Goal: Information Seeking & Learning: Find specific fact

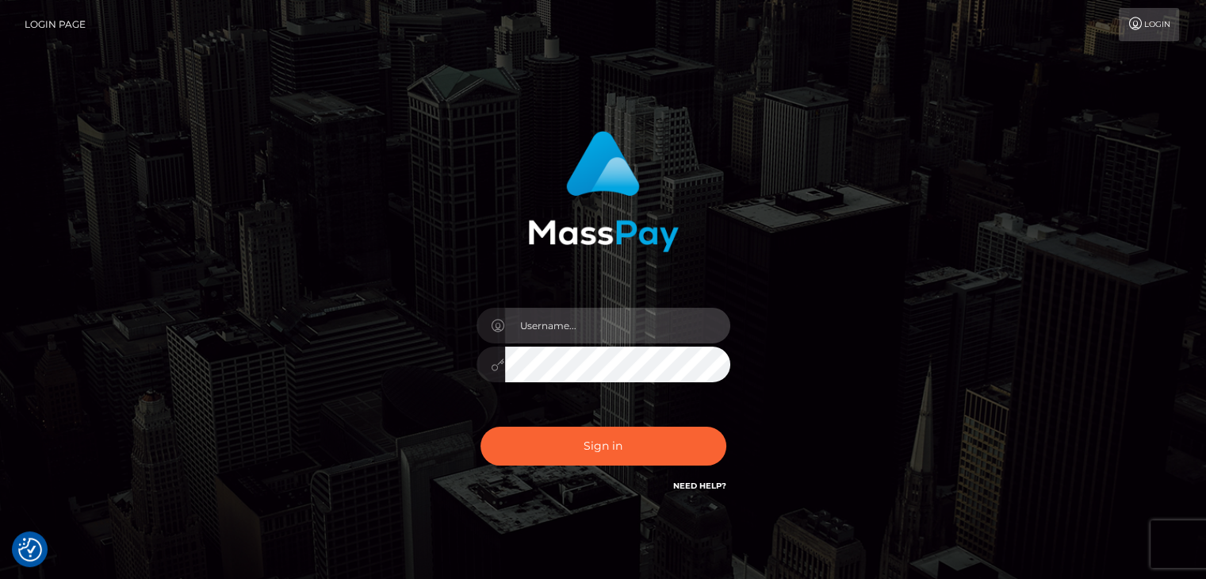
click at [687, 316] on input "text" at bounding box center [617, 326] width 225 height 36
type input "[PERSON_NAME]"
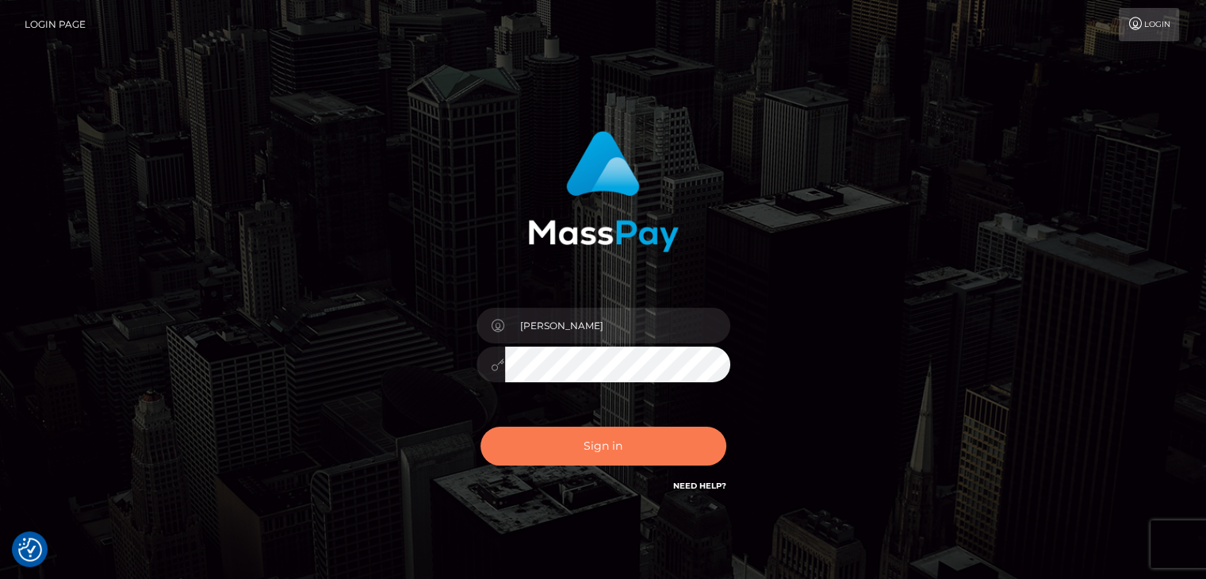
click at [656, 454] on button "Sign in" at bounding box center [603, 446] width 246 height 39
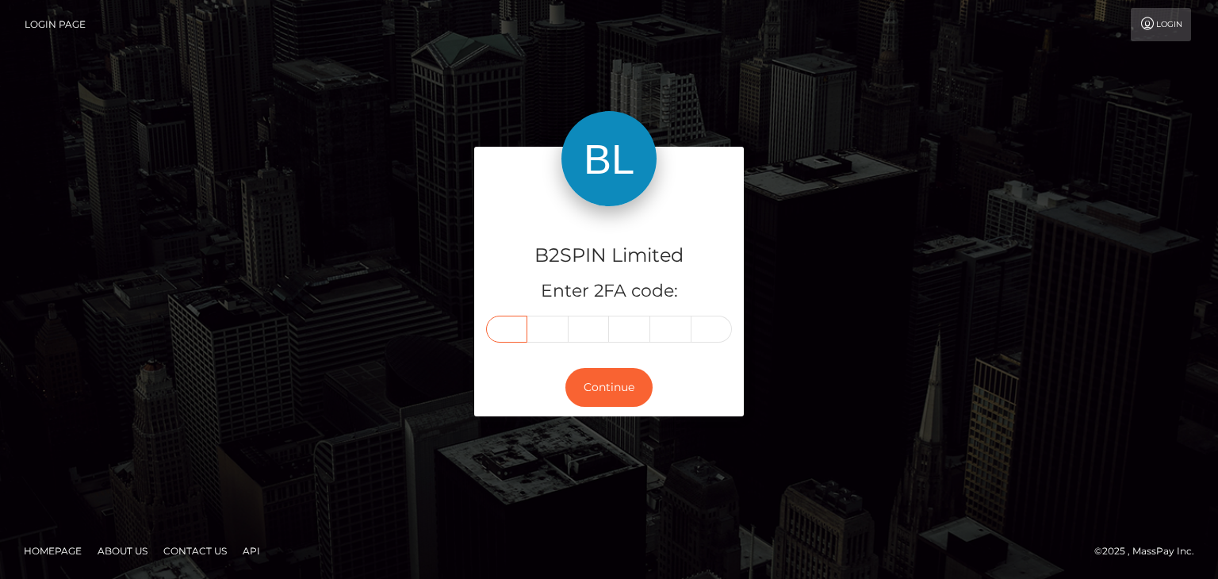
click at [507, 327] on input "text" at bounding box center [506, 329] width 41 height 27
paste input "8"
type input "8"
type input "6"
type input "3"
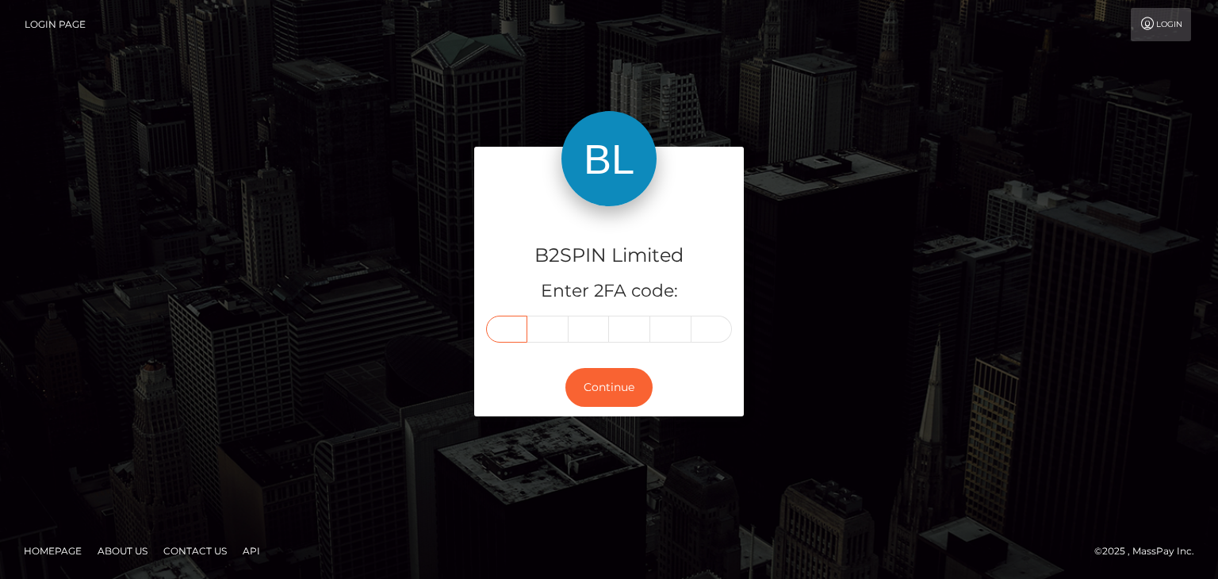
type input "2"
type input "5"
type input "8"
click at [622, 389] on button "Continue" at bounding box center [608, 387] width 87 height 39
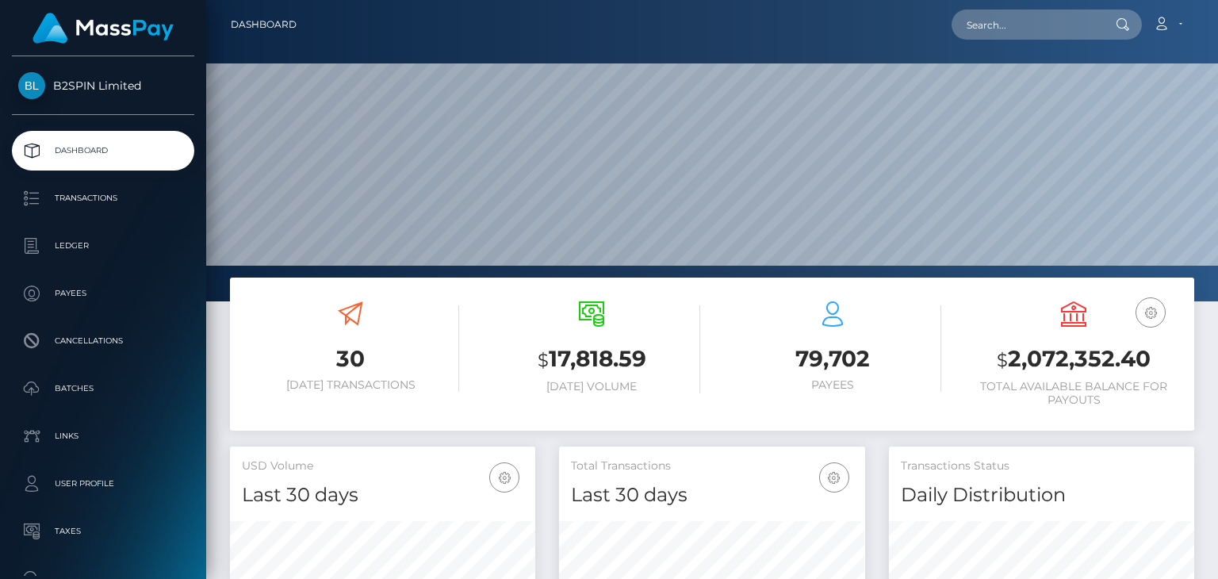
scroll to position [281, 304]
drag, startPoint x: 1030, startPoint y: 20, endPoint x: 1028, endPoint y: 11, distance: 9.0
click at [1030, 20] on input "text" at bounding box center [1025, 25] width 149 height 30
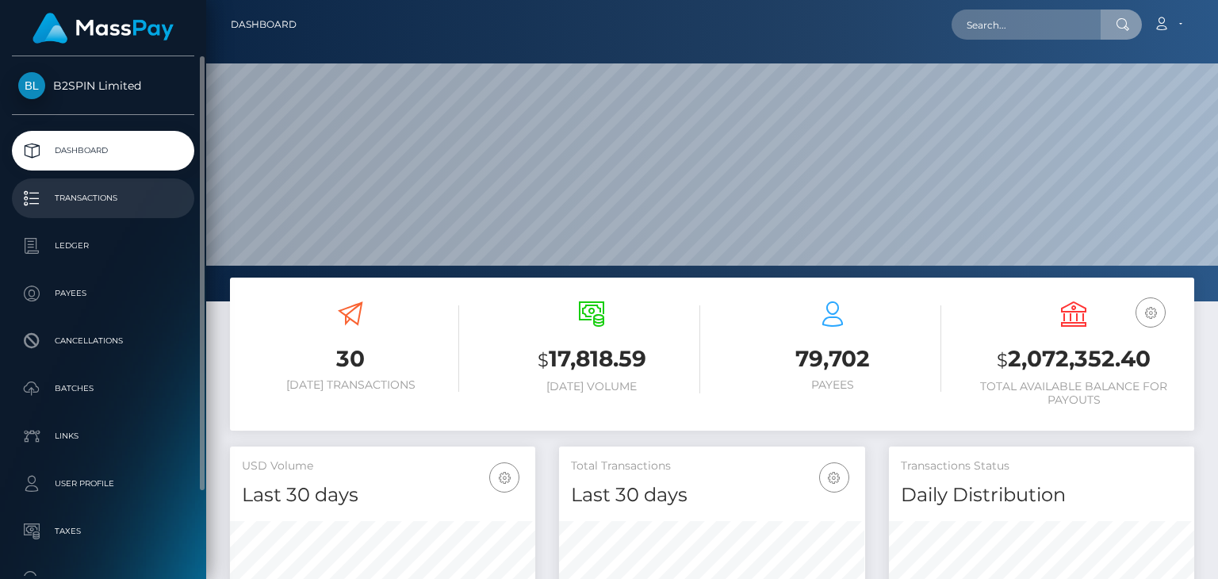
click at [117, 197] on p "Transactions" at bounding box center [103, 198] width 170 height 24
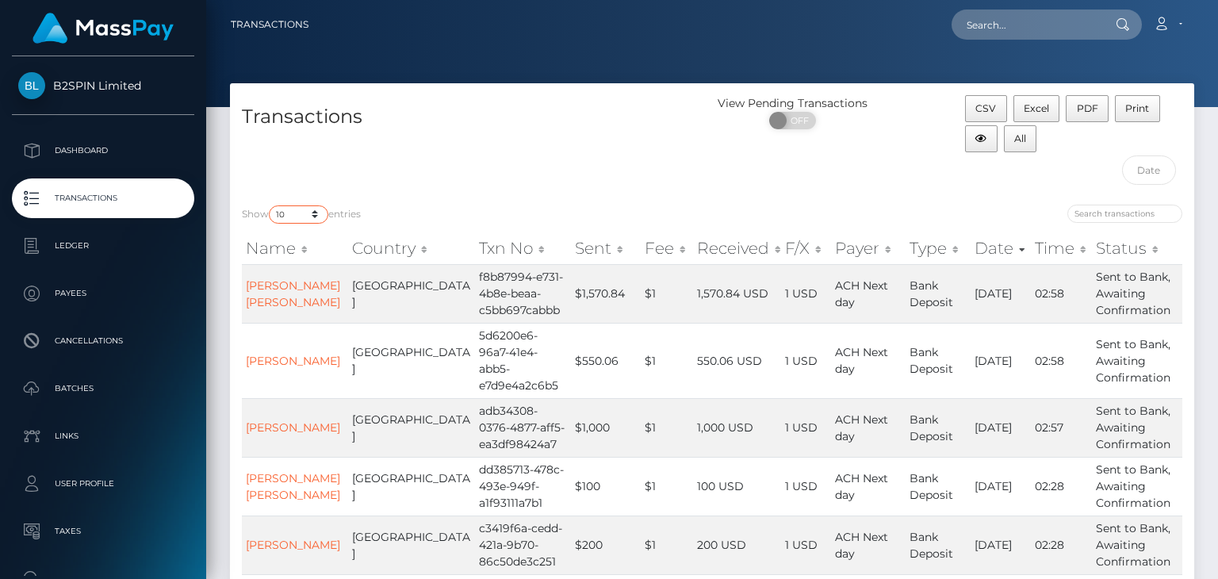
click at [318, 210] on select "10 25 50 100 250 500 1,000 3,500" at bounding box center [298, 214] width 59 height 18
select select "3500"
click at [270, 205] on select "10 25 50 100 250 500 1,000 3,500" at bounding box center [298, 214] width 59 height 18
click at [1157, 174] on input "text" at bounding box center [1149, 169] width 55 height 29
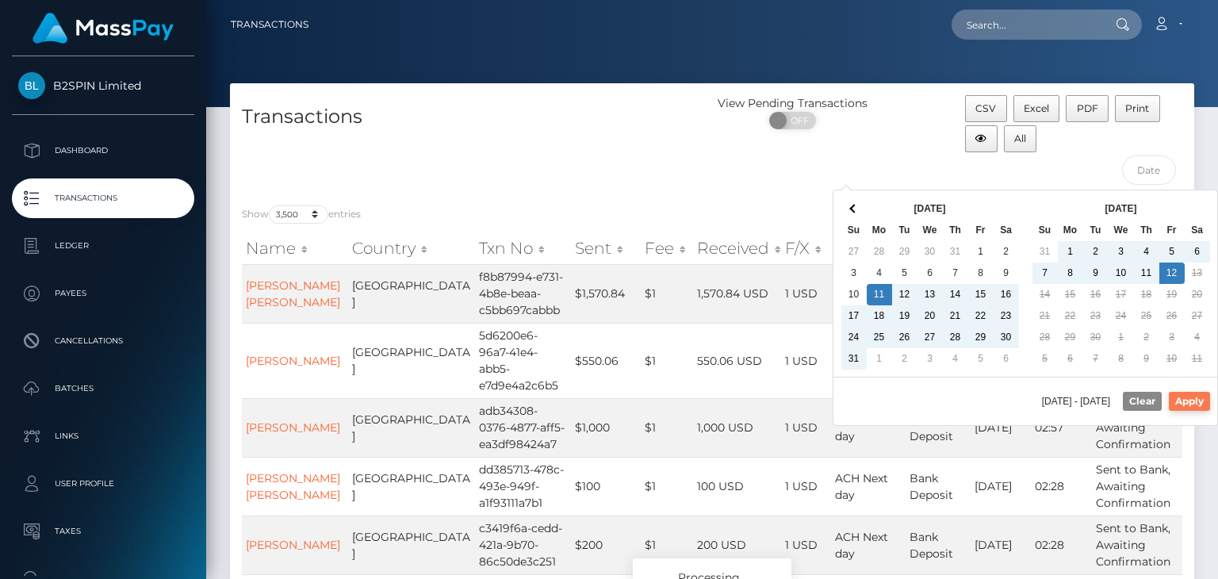
click at [1189, 397] on button "Apply" at bounding box center [1189, 401] width 41 height 19
type input "08/11/2025 - 09/12/2025"
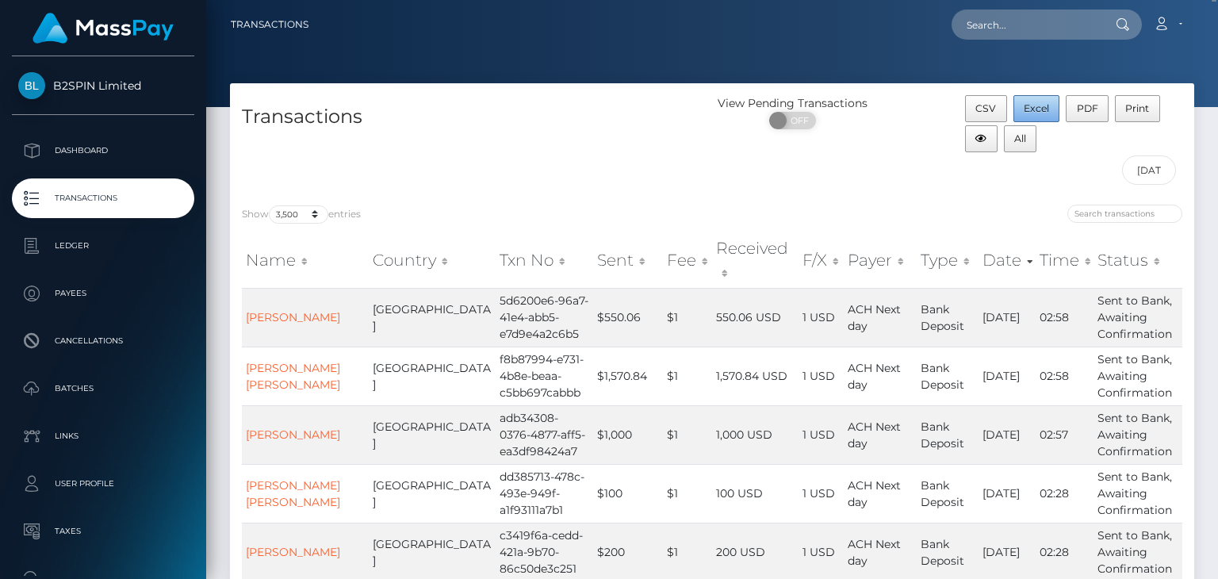
click at [1039, 106] on span "Excel" at bounding box center [1036, 108] width 25 height 12
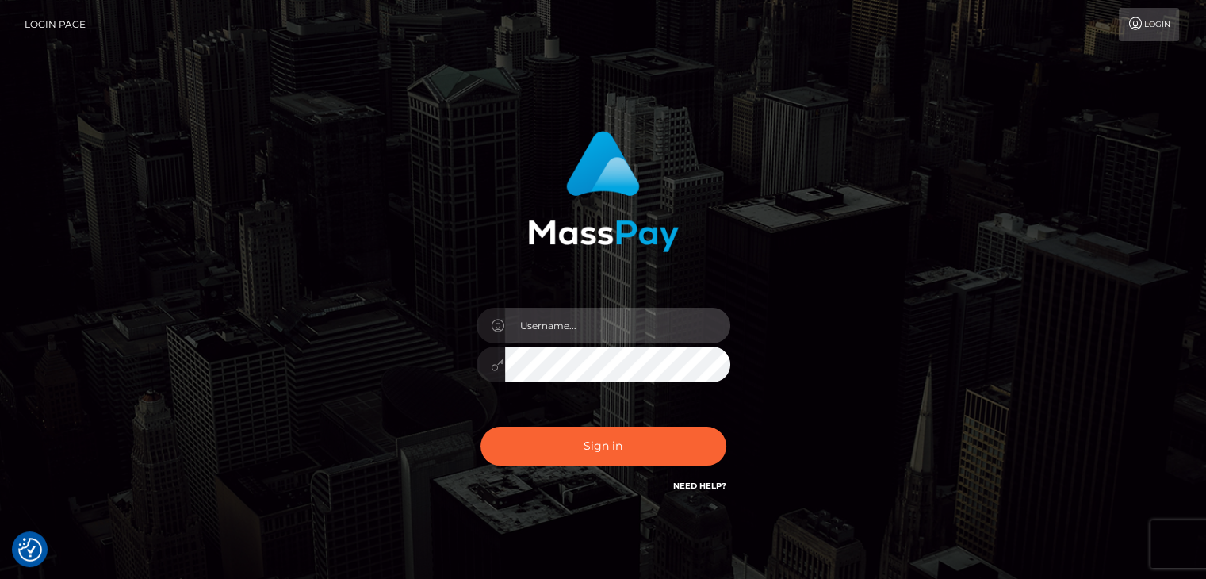
click at [606, 334] on input "text" at bounding box center [617, 326] width 225 height 36
type input "[PERSON_NAME]"
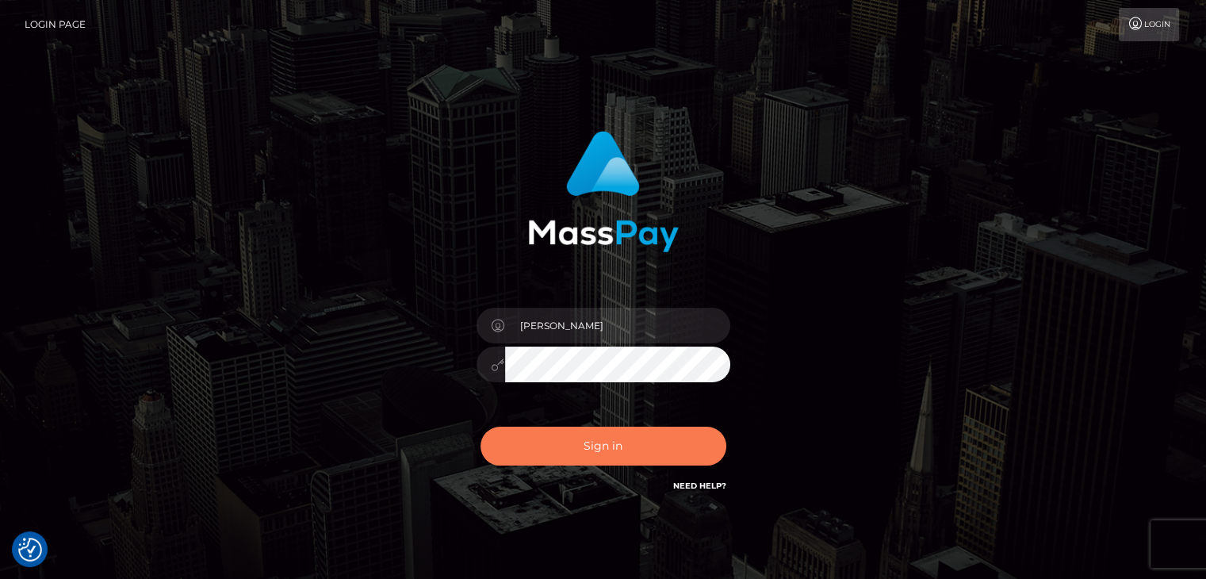
click at [628, 449] on button "Sign in" at bounding box center [603, 446] width 246 height 39
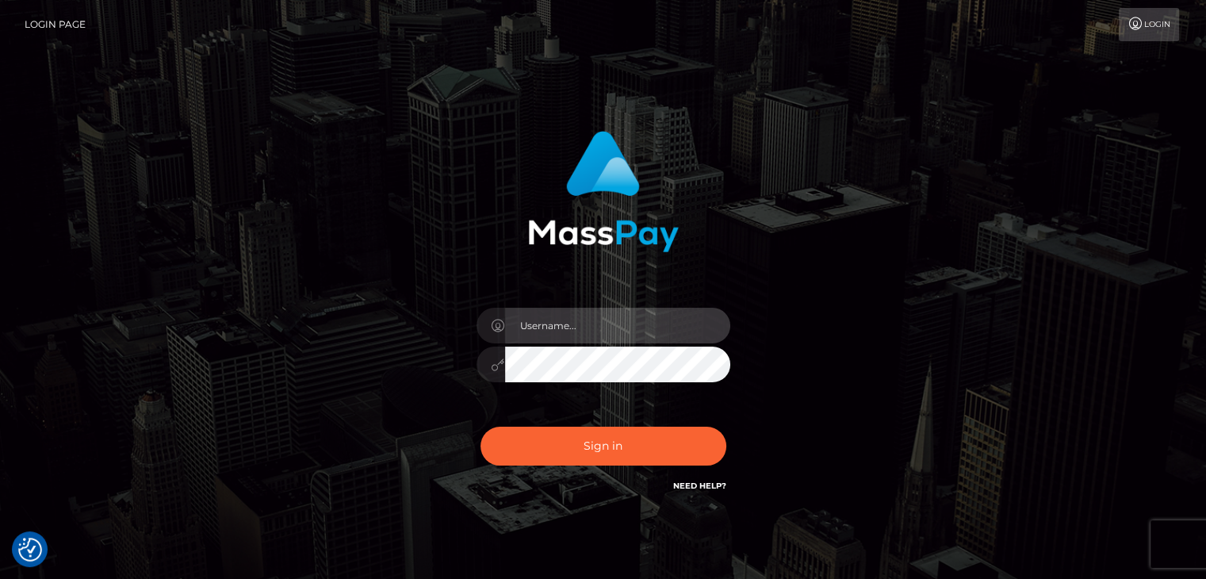
click at [637, 339] on input "text" at bounding box center [617, 326] width 225 height 36
type input "[PERSON_NAME]"
click at [580, 473] on div "Sign in Need Help?" at bounding box center [604, 452] width 278 height 71
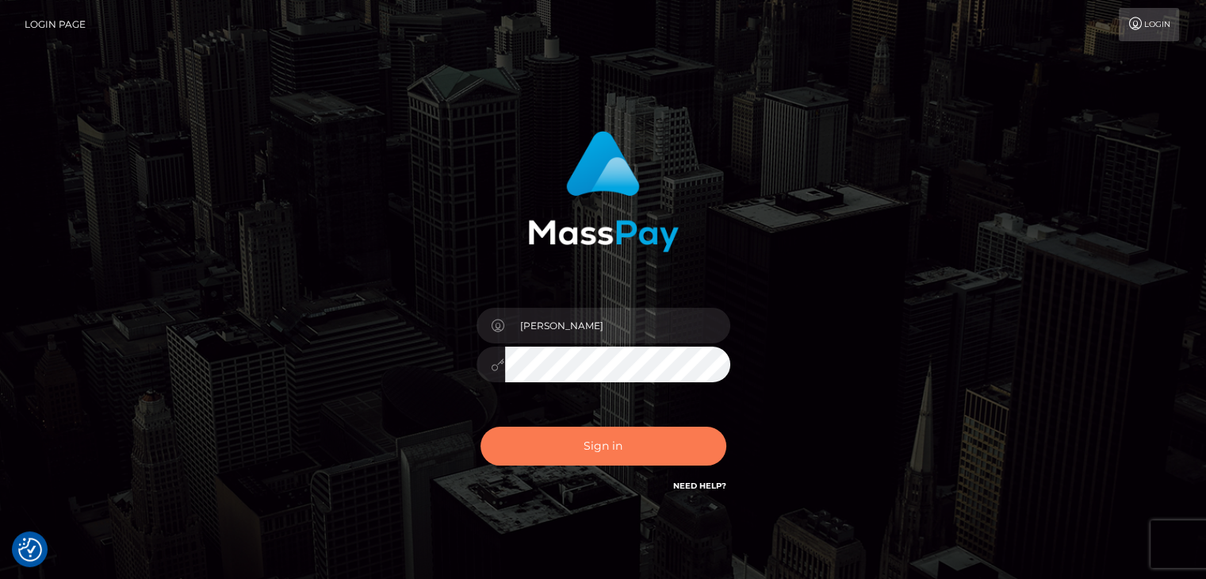
click at [596, 454] on button "Sign in" at bounding box center [603, 446] width 246 height 39
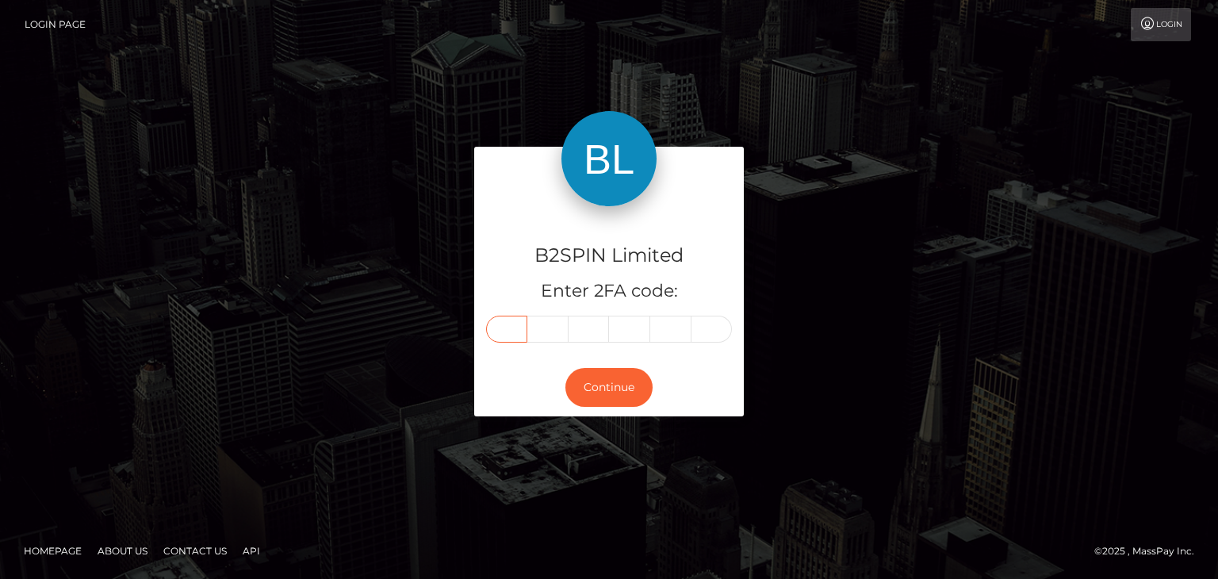
click at [503, 320] on input "text" at bounding box center [506, 329] width 41 height 27
paste input "7"
type input "7"
type input "8"
type input "2"
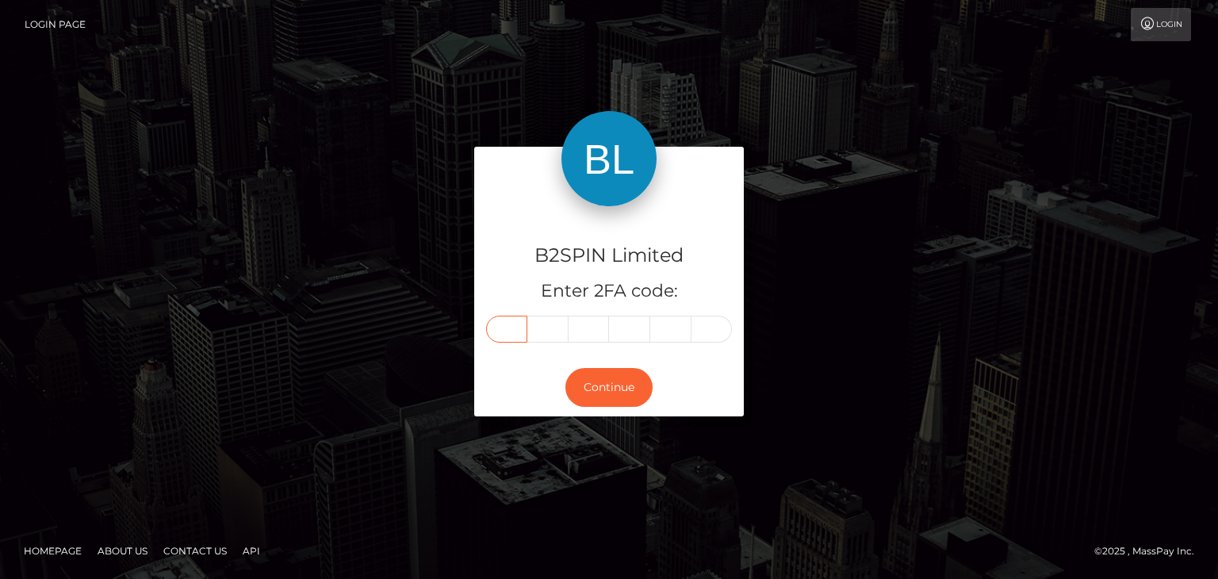
type input "1"
type input "2"
type input "6"
click at [608, 381] on button "Continue" at bounding box center [608, 387] width 87 height 39
drag, startPoint x: 1030, startPoint y: 279, endPoint x: 1070, endPoint y: 223, distance: 69.3
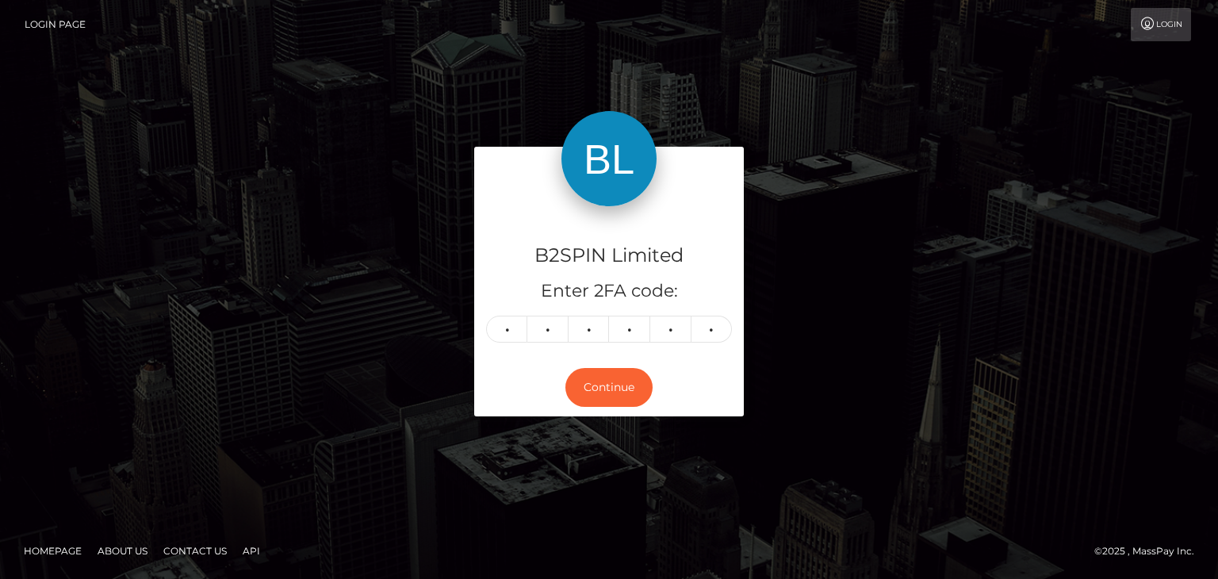
click at [1034, 279] on div "B2SPIN Limited Enter 2FA code: 7 8 2 1 2 6 782126 Continue" at bounding box center [609, 289] width 904 height 285
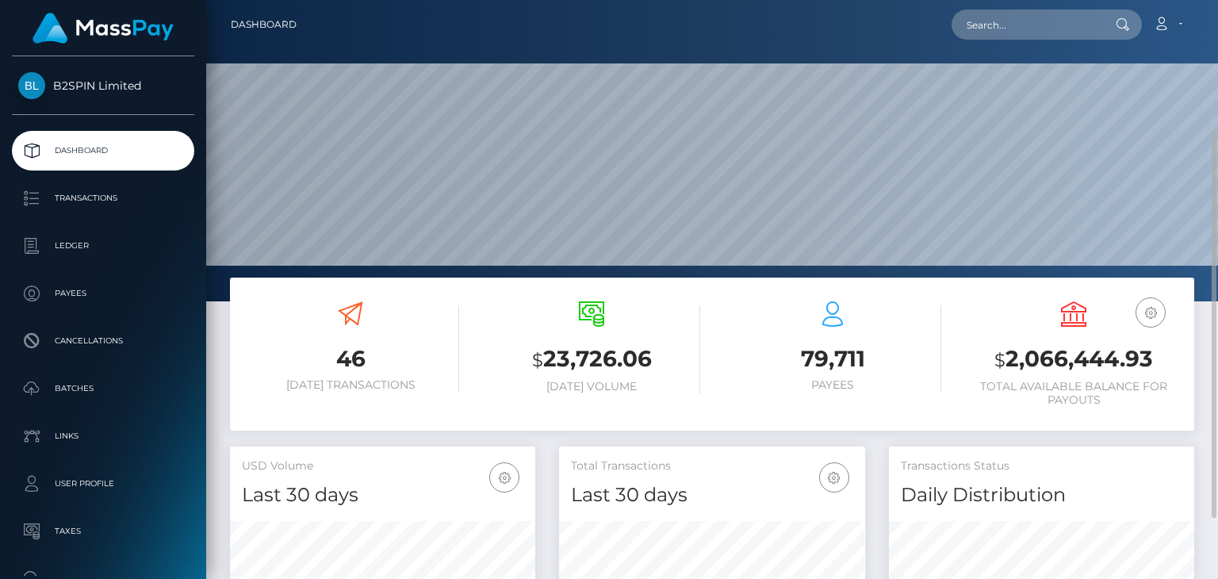
scroll to position [238, 0]
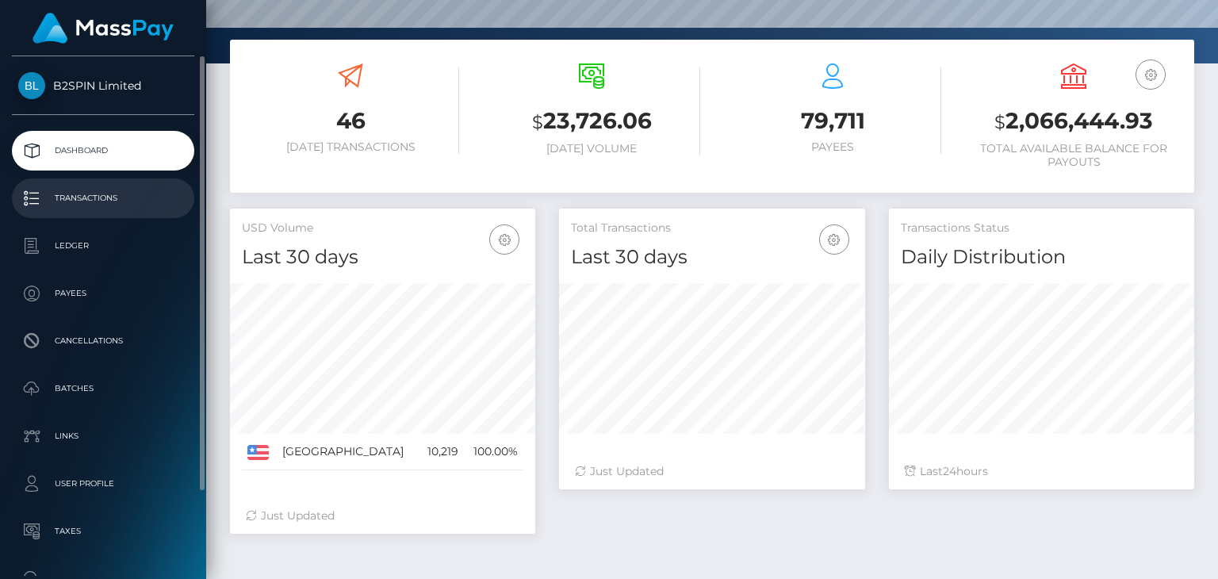
click at [59, 201] on p "Transactions" at bounding box center [103, 198] width 170 height 24
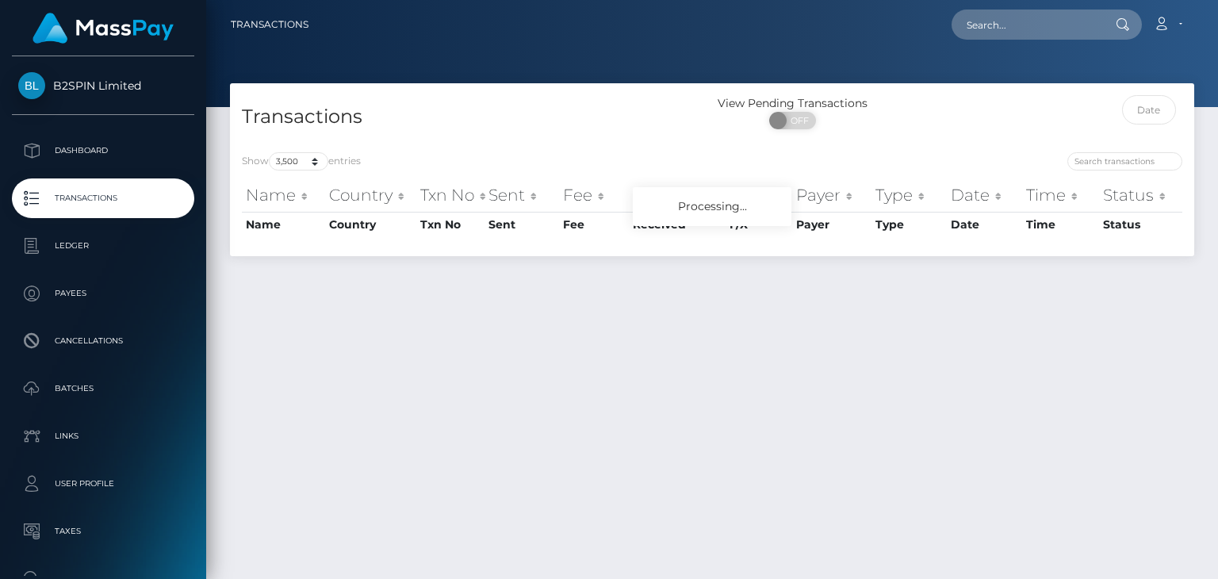
select select "3500"
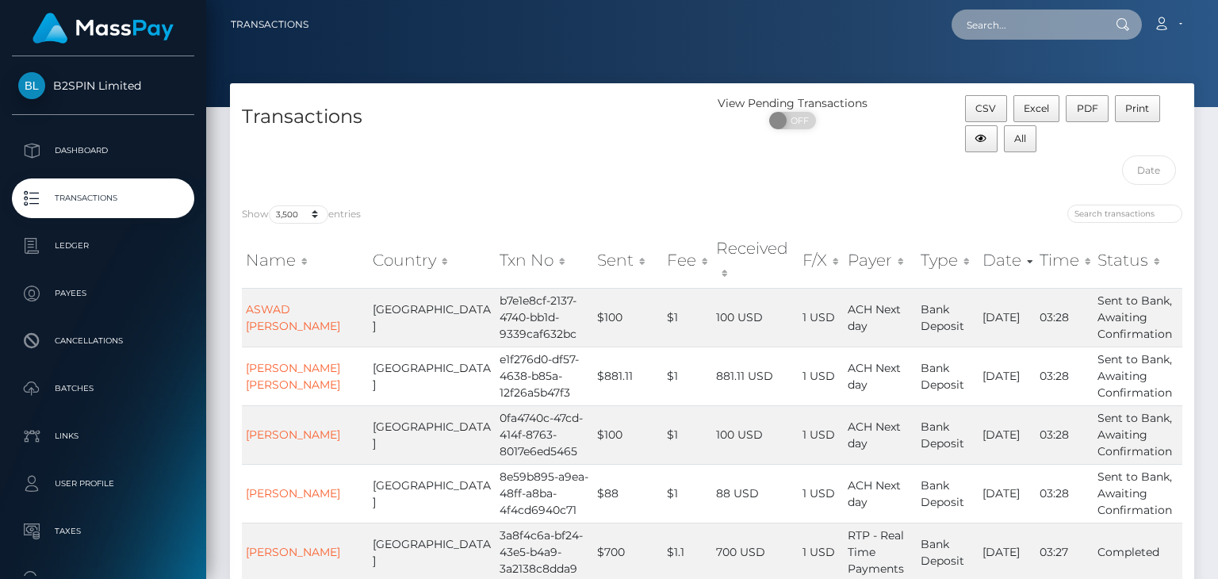
click at [1048, 26] on input "text" at bounding box center [1025, 25] width 149 height 30
paste input "bbda44bc-a839-4969-a5a2-afbb022e8d4b"
type input "bbda44bc-a839-4969-a5a2-afbb022e8d4b"
click at [1024, 26] on input "bbda44bc-a839-4969-a5a2-afbb022e8d4b" at bounding box center [1025, 25] width 149 height 30
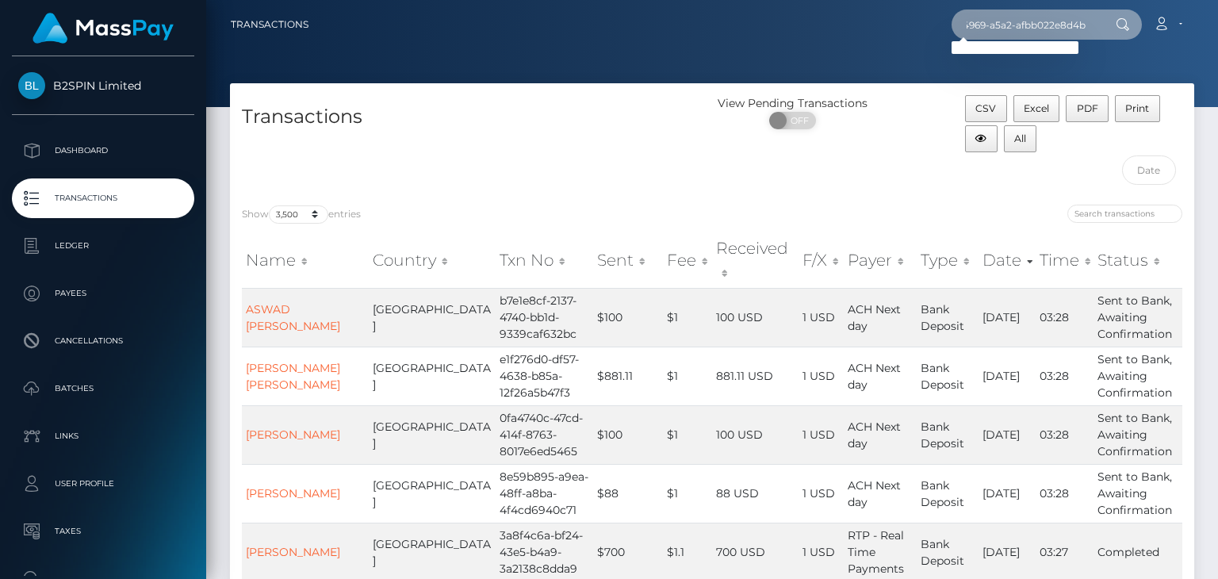
click at [1024, 26] on input "bbda44bc-a839-4969-a5a2-afbb022e8d4b" at bounding box center [1025, 25] width 149 height 30
click at [682, 166] on div "Transactions" at bounding box center [471, 144] width 482 height 98
click at [1018, 36] on input "text" at bounding box center [1025, 25] width 149 height 30
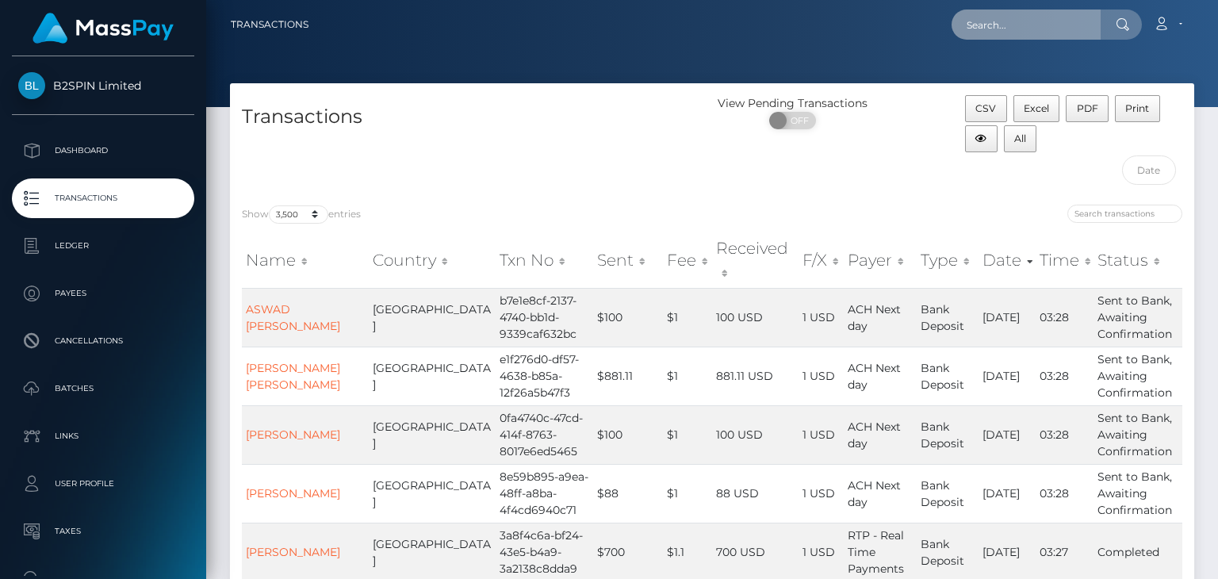
paste input "1938709007"
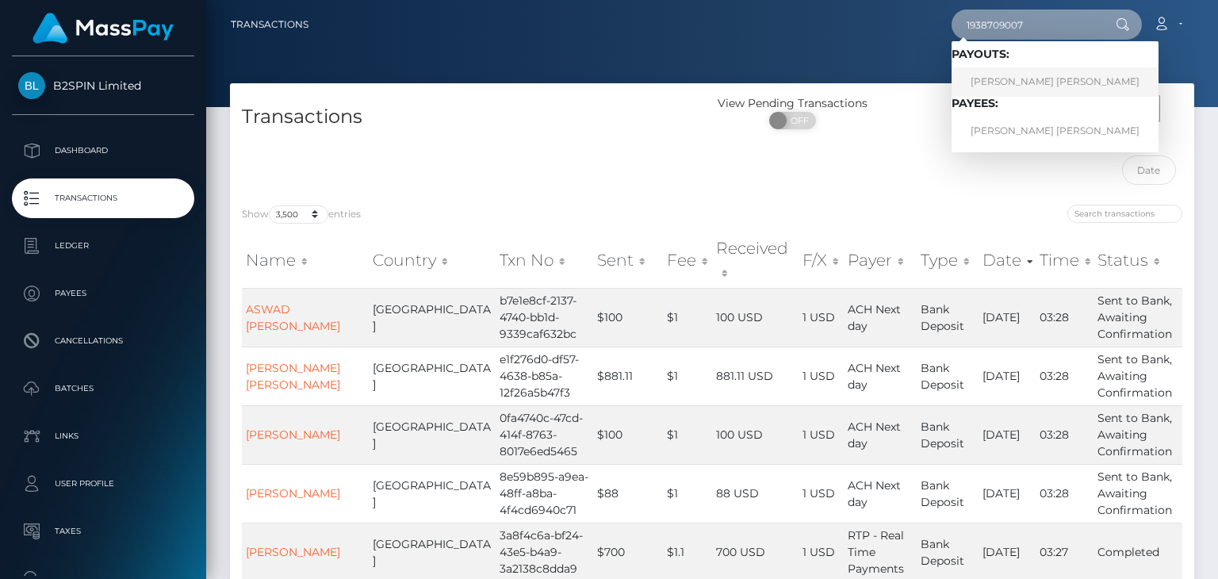
type input "1938709007"
click link "TROY EDWARD KNIGHT"
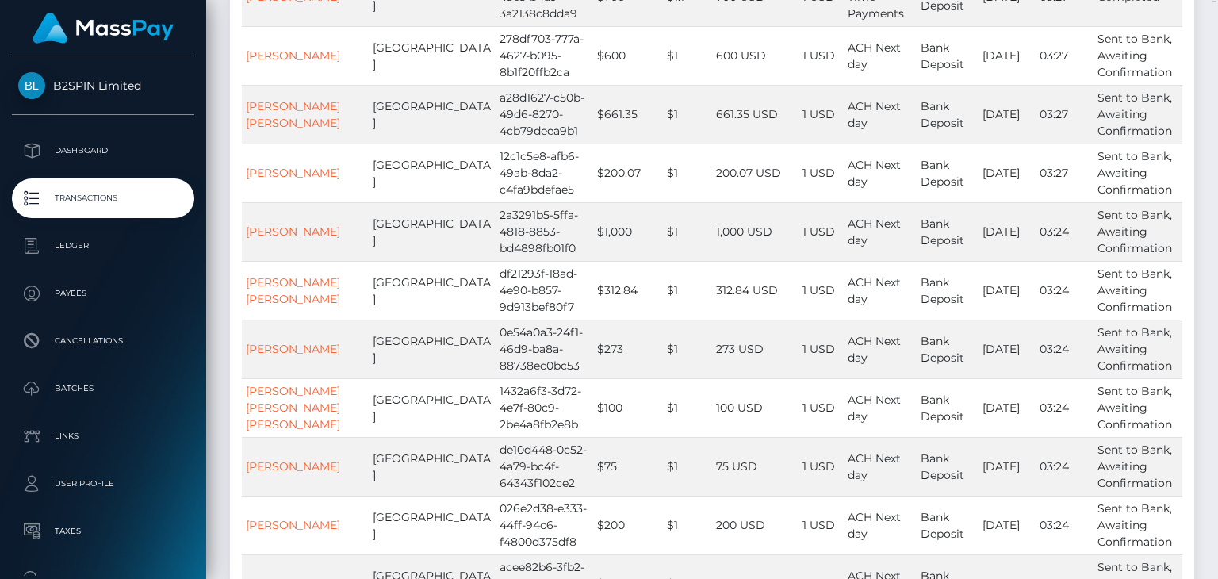
scroll to position [872, 0]
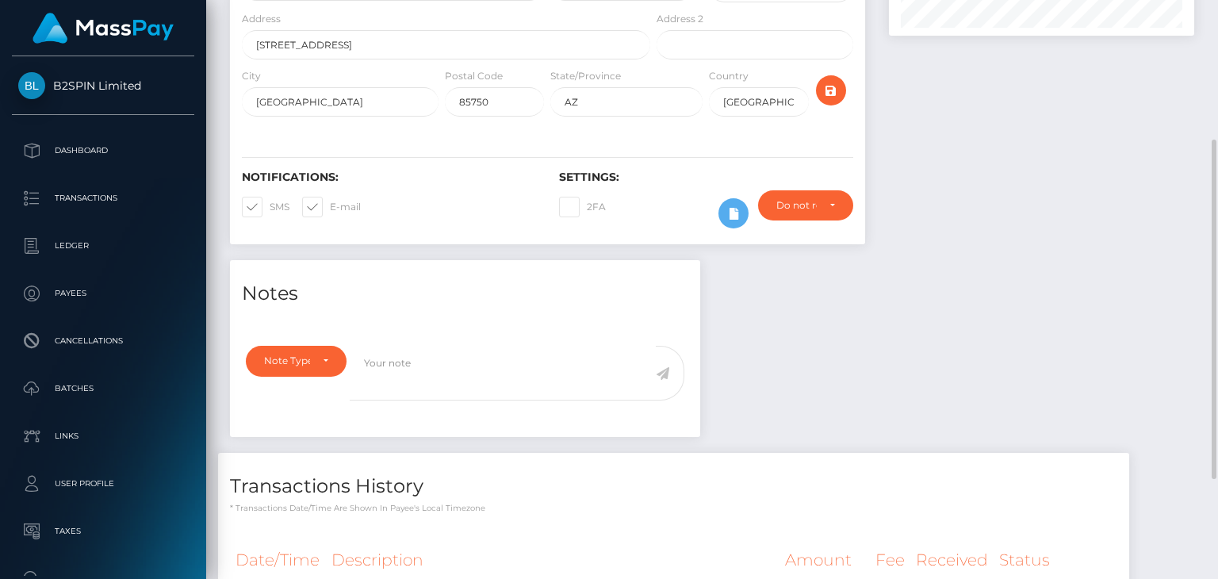
scroll to position [408, 0]
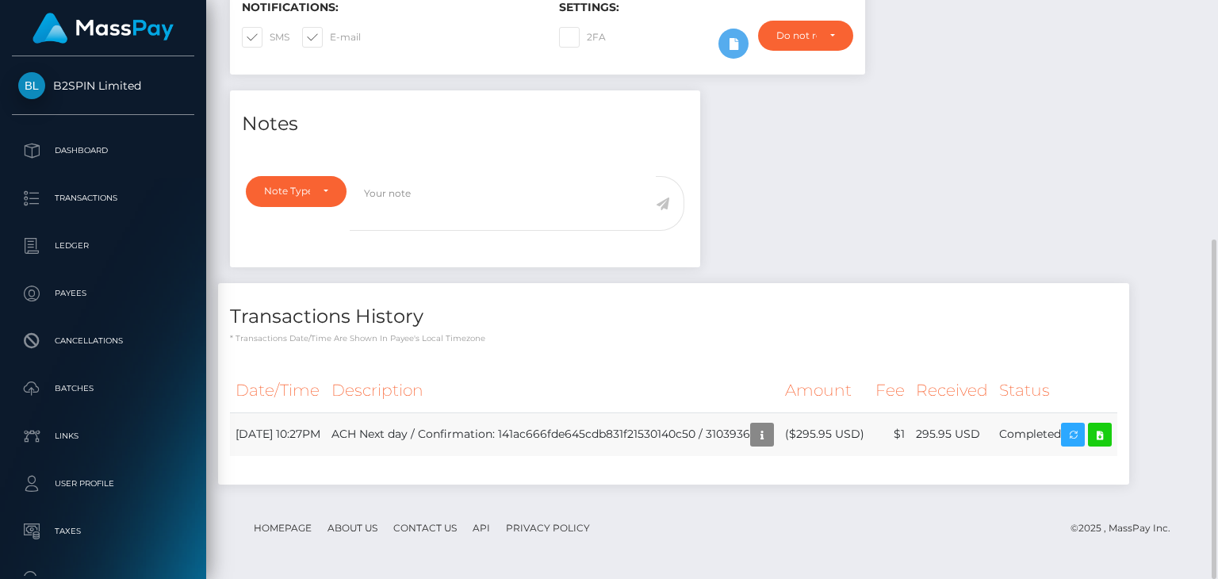
click at [849, 429] on td "($295.95 USD)" at bounding box center [824, 434] width 90 height 44
click at [974, 242] on div "Notes Note Type Compliance Clear Compliance General Note Type" at bounding box center [712, 295] width 988 height 410
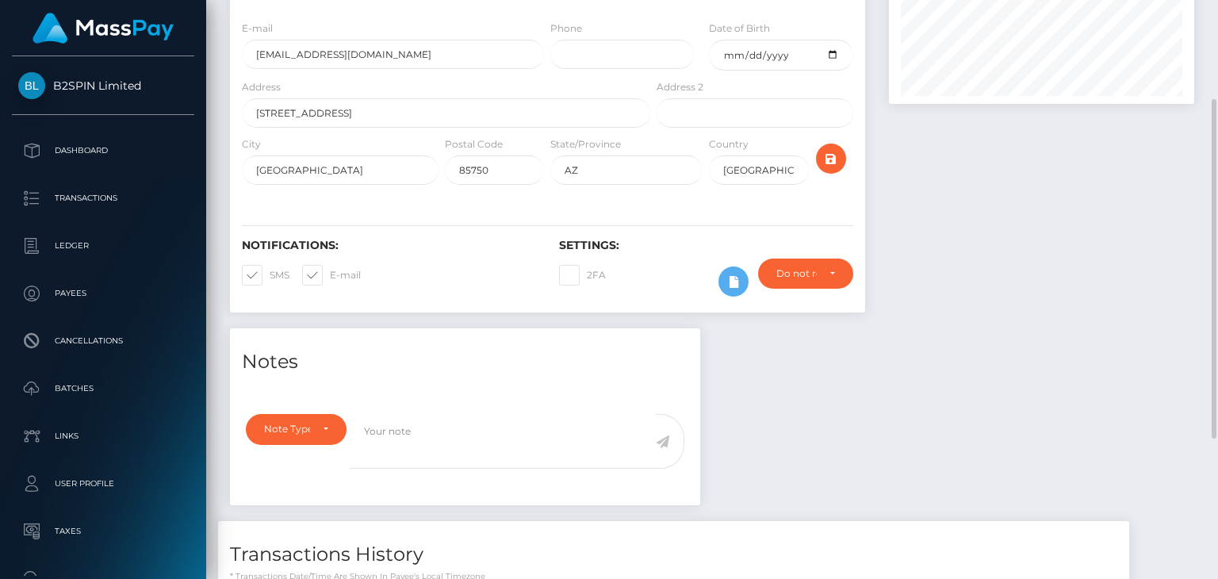
scroll to position [0, 0]
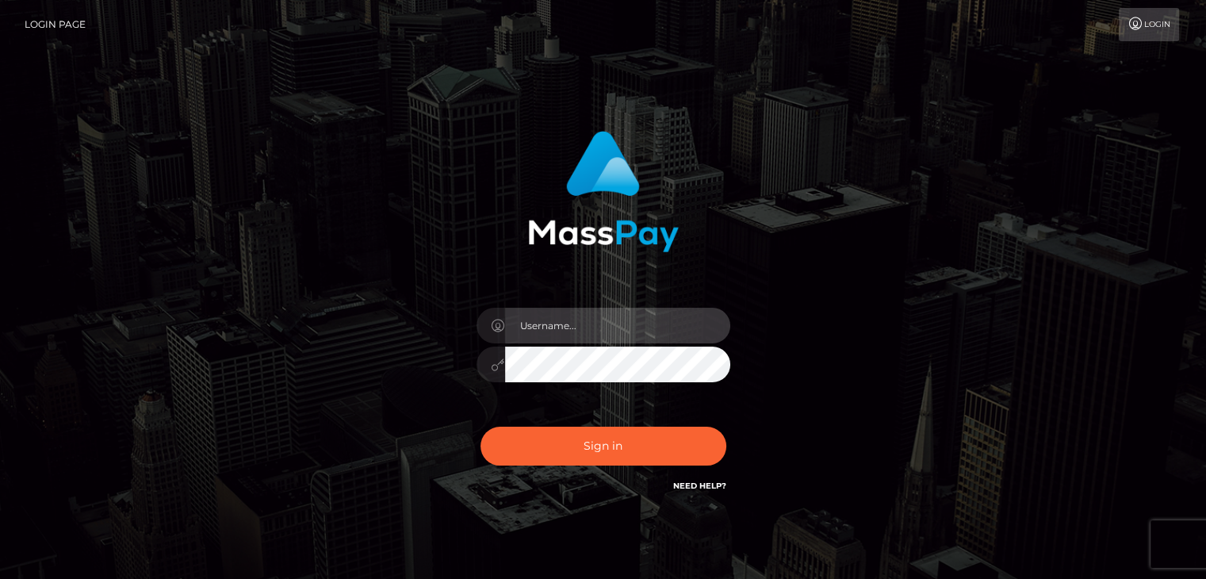
click at [599, 327] on input "text" at bounding box center [617, 326] width 225 height 36
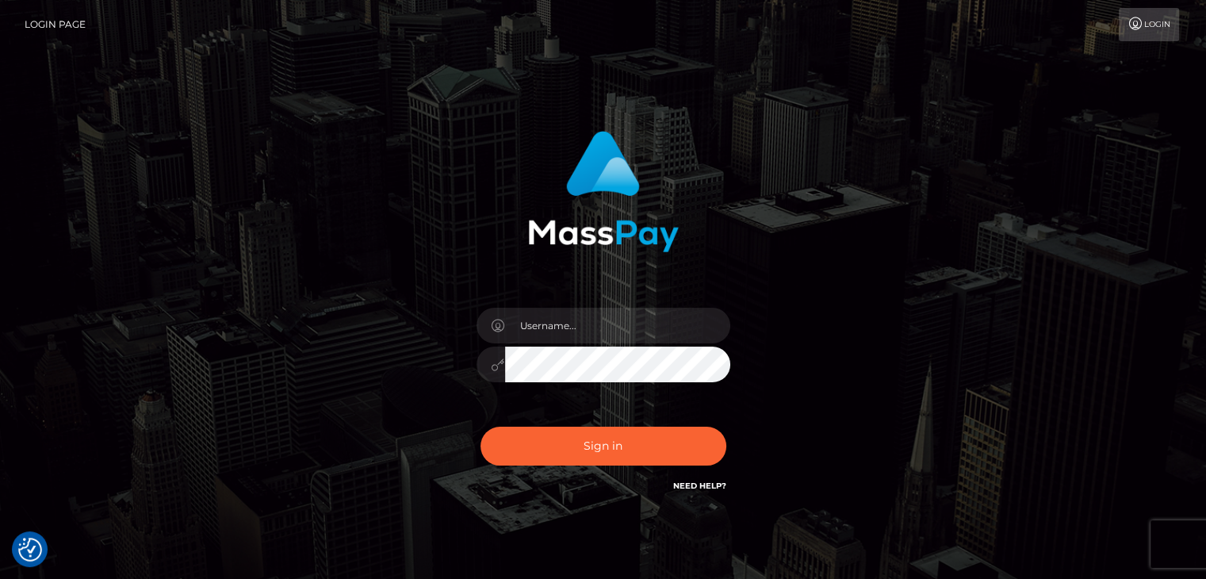
click at [764, 317] on div "Sign in" at bounding box center [603, 313] width 416 height 388
click at [637, 344] on div at bounding box center [604, 356] width 278 height 121
drag, startPoint x: 644, startPoint y: 330, endPoint x: 650, endPoint y: 339, distance: 10.8
click at [647, 330] on input "text" at bounding box center [617, 326] width 225 height 36
click at [442, 286] on div "Sign in" at bounding box center [603, 313] width 416 height 388
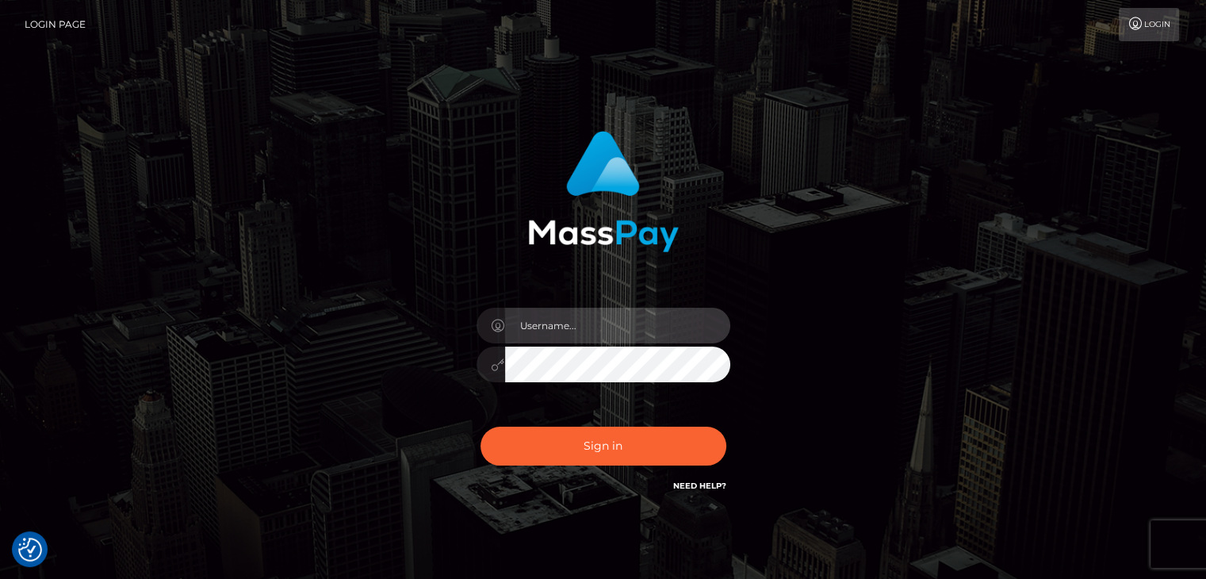
click at [585, 331] on input "text" at bounding box center [617, 326] width 225 height 36
type input "[PERSON_NAME]"
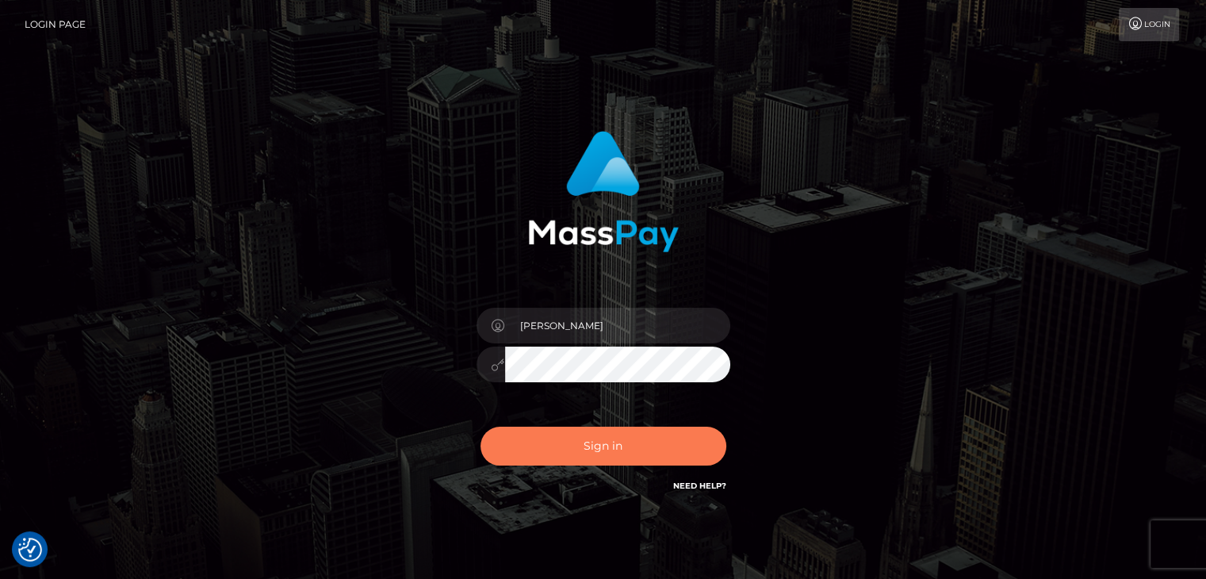
click at [600, 454] on button "Sign in" at bounding box center [603, 446] width 246 height 39
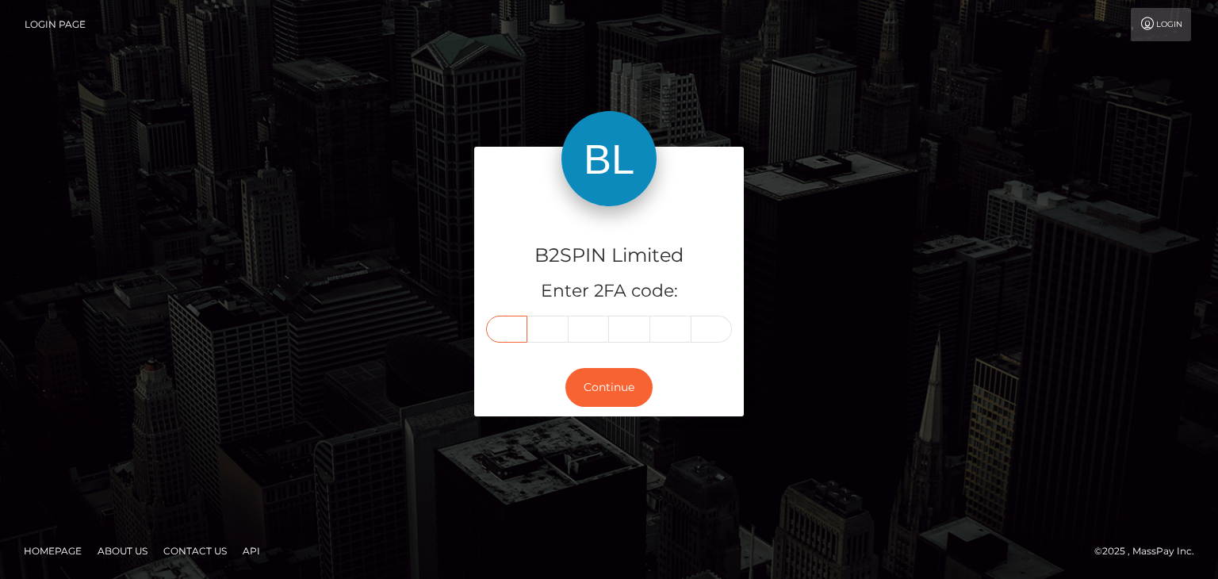
click at [514, 327] on input "text" at bounding box center [506, 329] width 41 height 27
paste input "7"
type input "7"
type input "6"
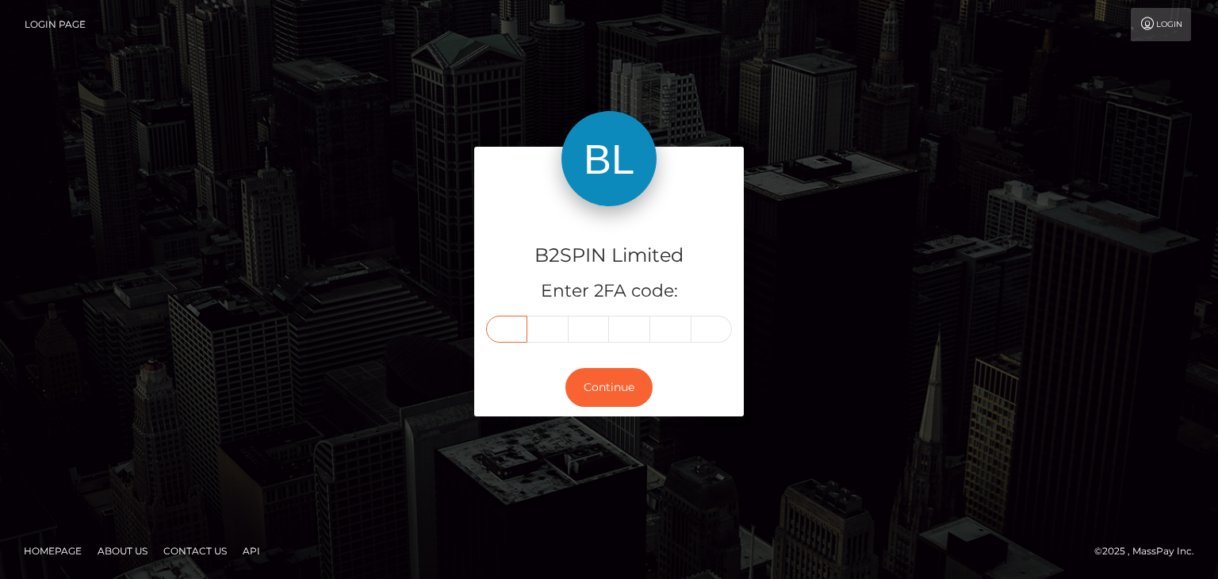
type input "6"
type input "7"
click at [631, 395] on button "Continue" at bounding box center [608, 387] width 87 height 39
click at [844, 301] on div "B2SPIN Limited Enter 2FA code: 7 7 6 6 7 7 776677 Continue" at bounding box center [609, 289] width 904 height 285
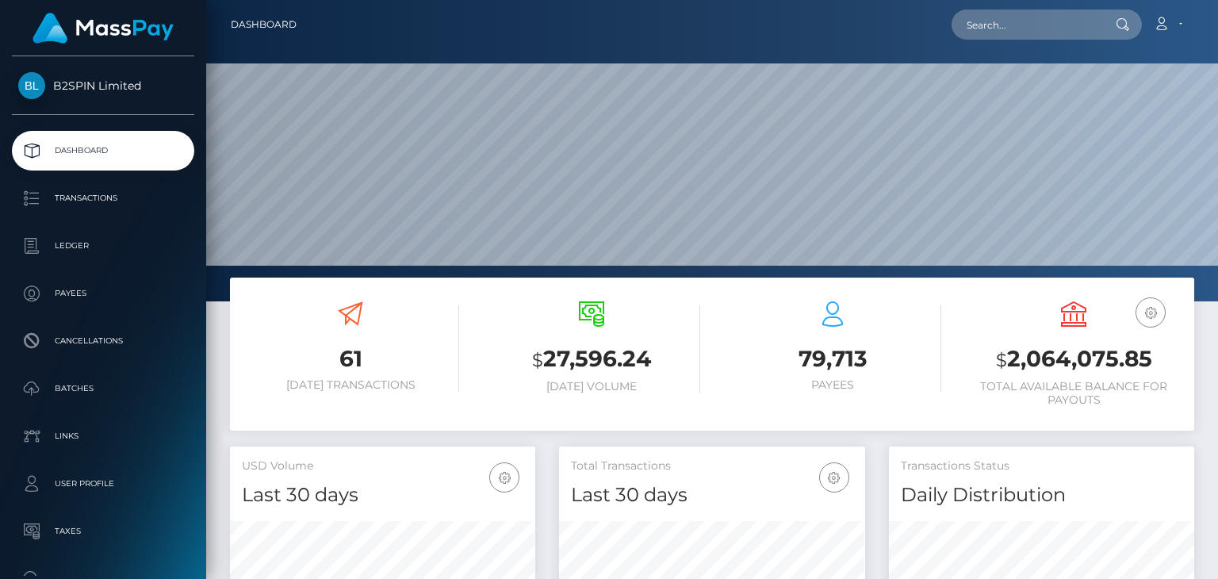
scroll to position [281, 304]
click at [1083, 20] on input "text" at bounding box center [1025, 25] width 149 height 30
paste input "3103936"
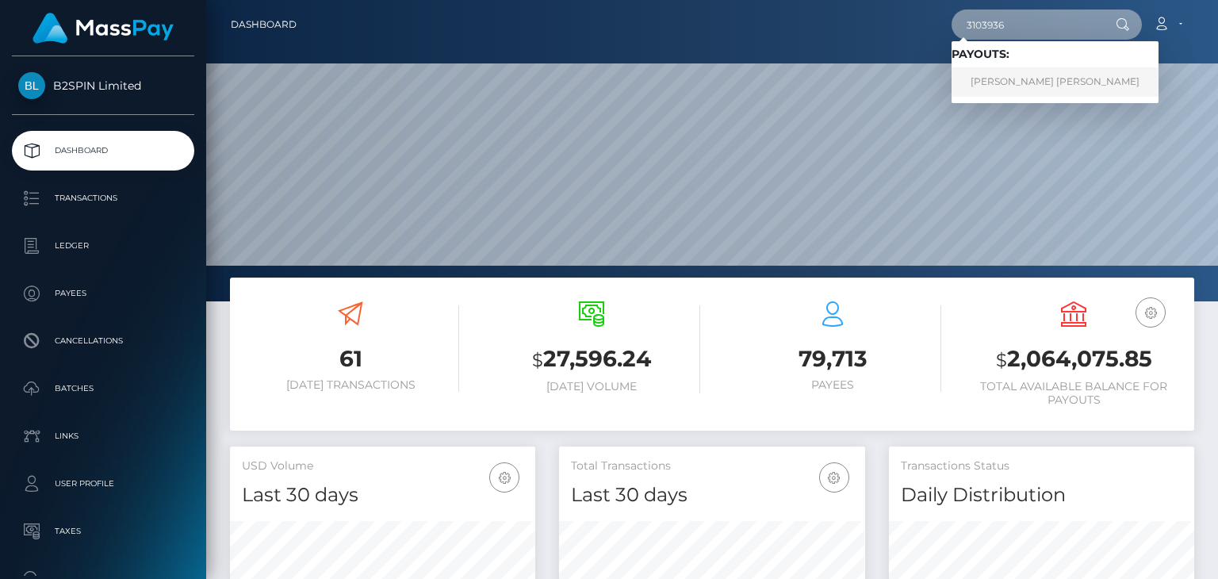
type input "3103936"
click at [1016, 86] on link "TROY EDWARD KNIGHT" at bounding box center [1054, 81] width 207 height 29
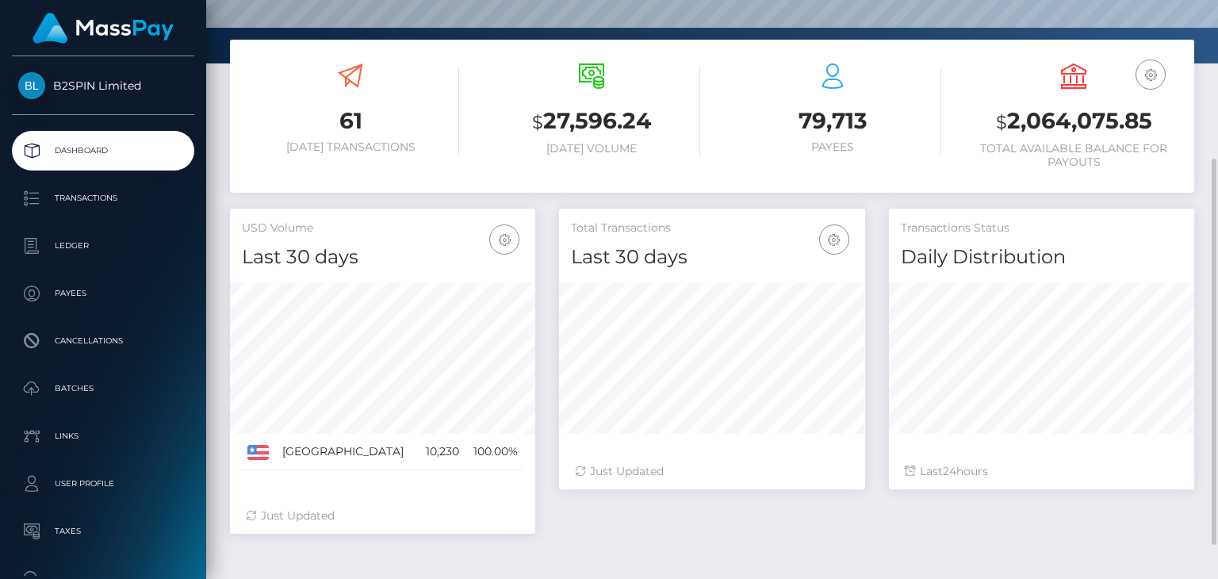
scroll to position [288, 0]
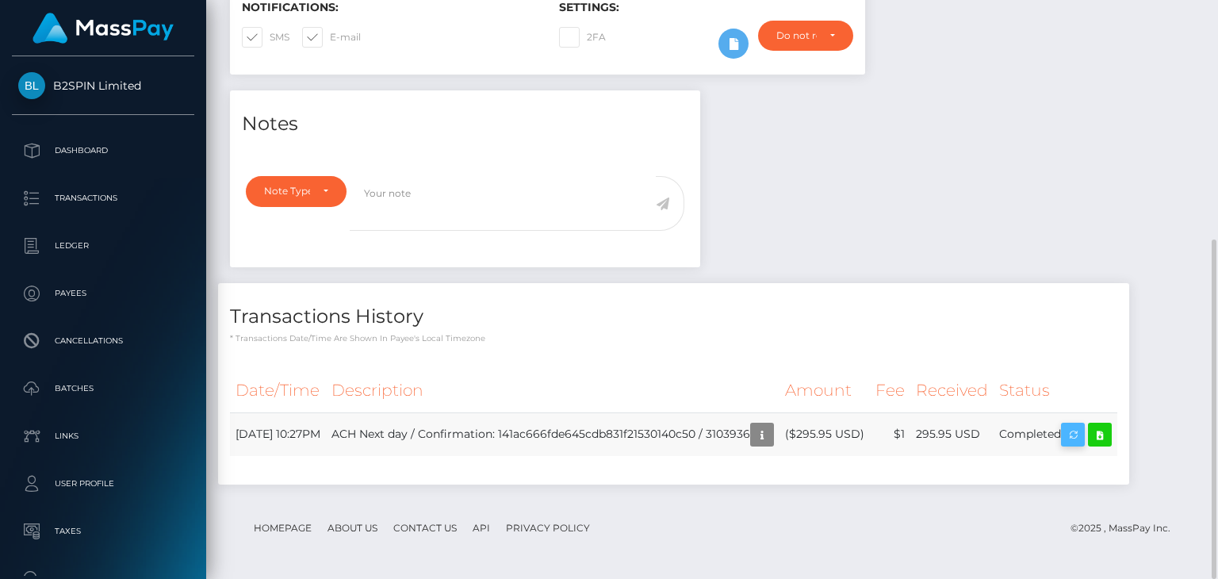
scroll to position [190, 304]
